Goal: Transaction & Acquisition: Purchase product/service

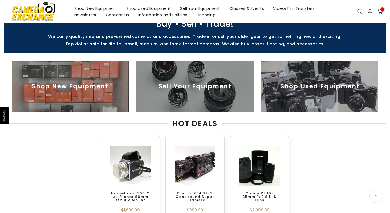
scroll to position [156, 0]
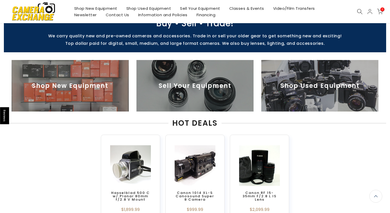
click at [261, 92] on img at bounding box center [319, 86] width 117 height 52
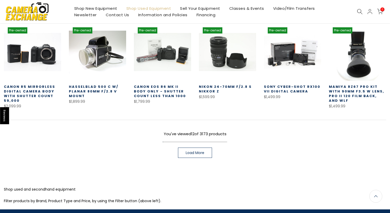
scroll to position [192, 0]
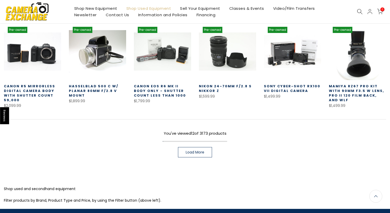
click at [204, 154] on span "Load More" at bounding box center [195, 153] width 19 height 4
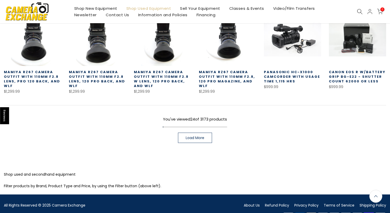
scroll to position [409, 0]
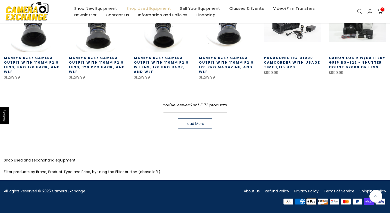
click at [194, 126] on link "Load More" at bounding box center [195, 124] width 34 height 10
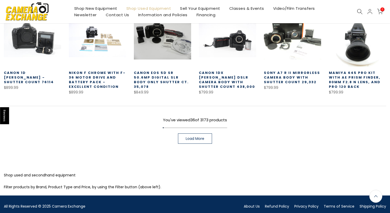
scroll to position [584, 0]
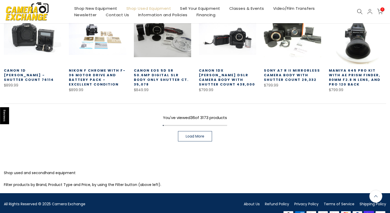
click at [195, 137] on span "Load More" at bounding box center [195, 137] width 19 height 4
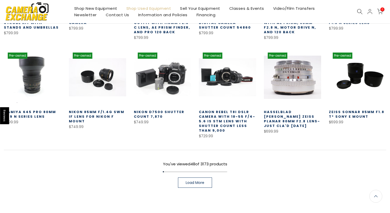
scroll to position [729, 0]
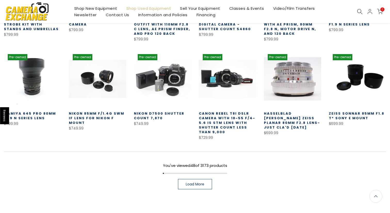
click at [196, 184] on span "Load More" at bounding box center [195, 185] width 19 height 4
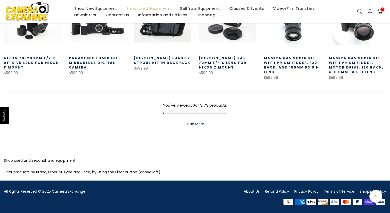
scroll to position [978, 0]
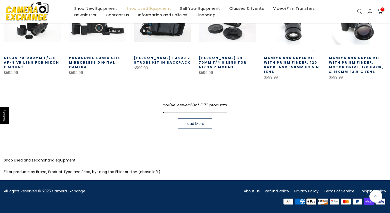
click at [201, 124] on span "Load More" at bounding box center [195, 124] width 19 height 4
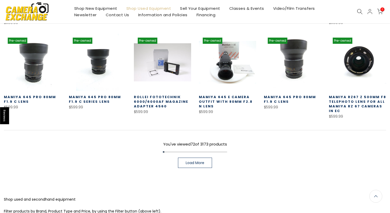
scroll to position [1127, 0]
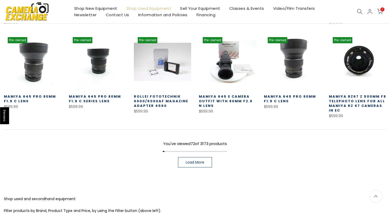
click at [201, 162] on span "Load More" at bounding box center [195, 163] width 19 height 4
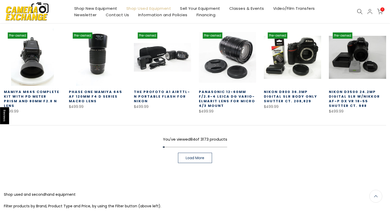
scroll to position [1319, 0]
click at [201, 158] on span "Load More" at bounding box center [195, 158] width 19 height 4
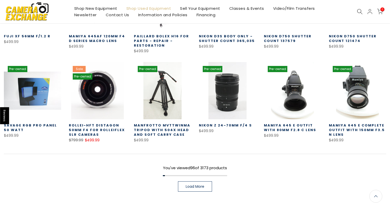
scroll to position [1532, 0]
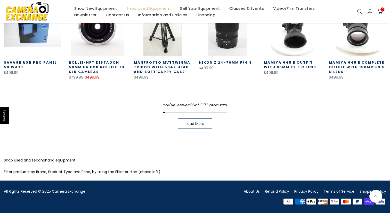
click at [195, 126] on span "Load More" at bounding box center [195, 124] width 19 height 4
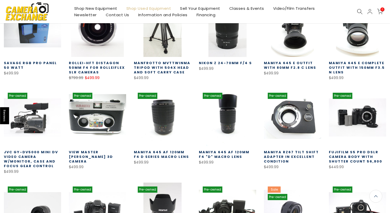
scroll to position [1532, 0]
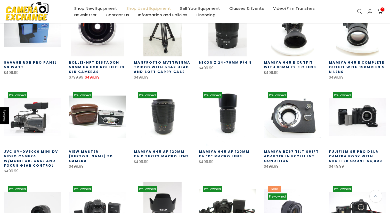
click at [32, 154] on link "JVC GY-DV5000 Mini DV Video Camera w/Monitor, Case and Focus Gear Control" at bounding box center [31, 158] width 54 height 19
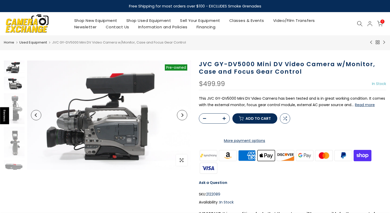
click at [15, 84] on img at bounding box center [14, 84] width 21 height 14
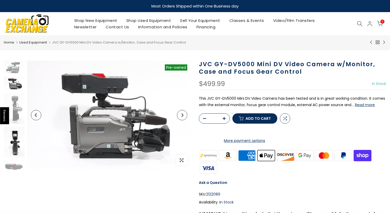
click at [15, 139] on img at bounding box center [14, 142] width 21 height 31
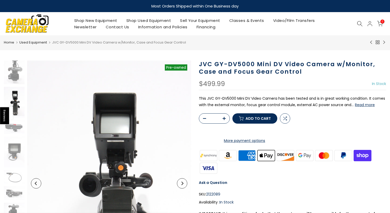
scroll to position [41, 0]
click at [10, 151] on img at bounding box center [14, 151] width 21 height 31
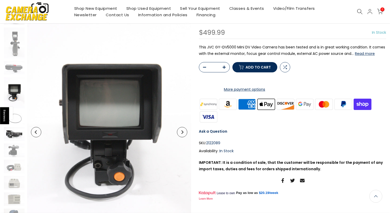
scroll to position [51, 0]
click at [12, 120] on span at bounding box center [6, 113] width 13 height 13
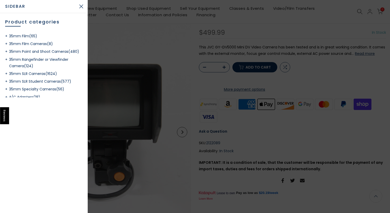
click at [114, 161] on div at bounding box center [195, 106] width 390 height 213
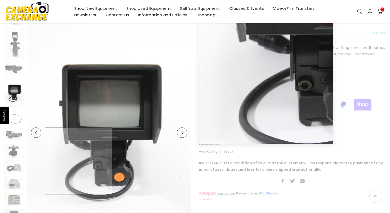
scroll to position [51, 0]
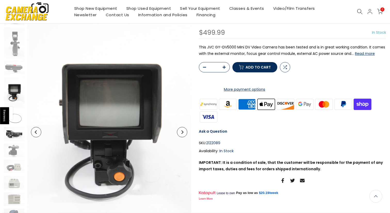
click at [14, 136] on img at bounding box center [14, 134] width 21 height 14
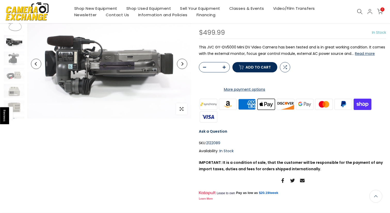
scroll to position [51, 0]
click at [12, 63] on img at bounding box center [14, 59] width 21 height 14
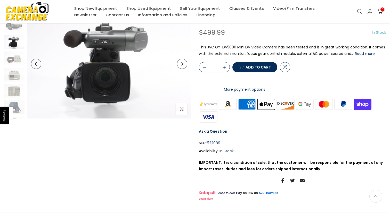
scroll to position [157, 0]
click at [13, 59] on img at bounding box center [14, 58] width 21 height 14
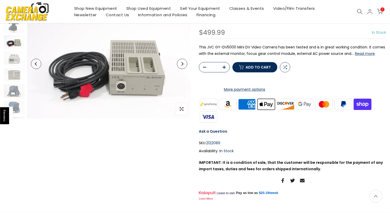
scroll to position [173, 0]
click at [14, 75] on img at bounding box center [14, 75] width 21 height 14
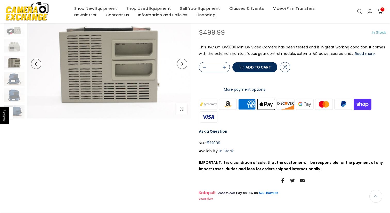
scroll to position [51, 0]
click at [14, 84] on img at bounding box center [14, 79] width 21 height 14
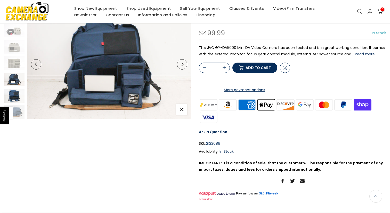
scroll to position [51, 0]
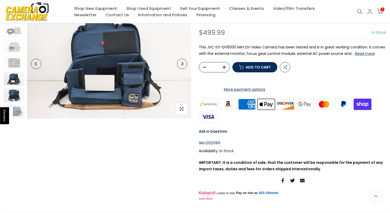
click at [12, 94] on img at bounding box center [14, 96] width 21 height 14
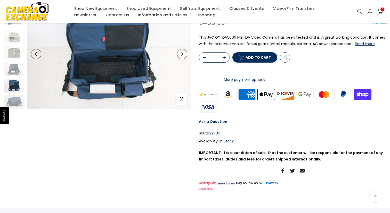
scroll to position [66, 0]
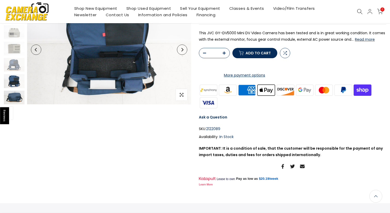
click at [13, 98] on img at bounding box center [14, 98] width 21 height 14
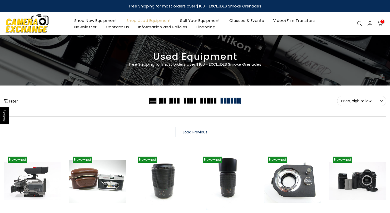
scroll to position [253, 0]
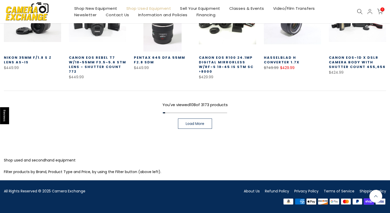
click at [197, 124] on span "Load More" at bounding box center [195, 124] width 19 height 4
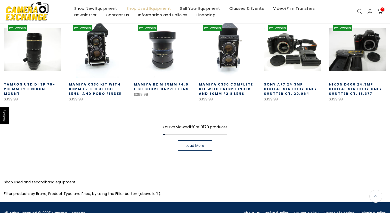
scroll to position [414, 0]
click at [195, 144] on span "Load More" at bounding box center [195, 146] width 19 height 4
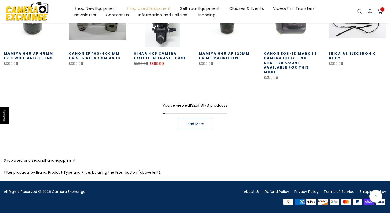
scroll to position [629, 0]
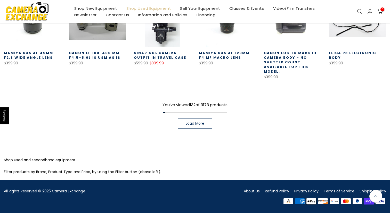
click at [196, 124] on span "Load More" at bounding box center [195, 124] width 19 height 4
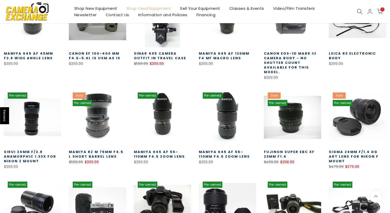
scroll to position [629, 0]
